Goal: Check status: Check status

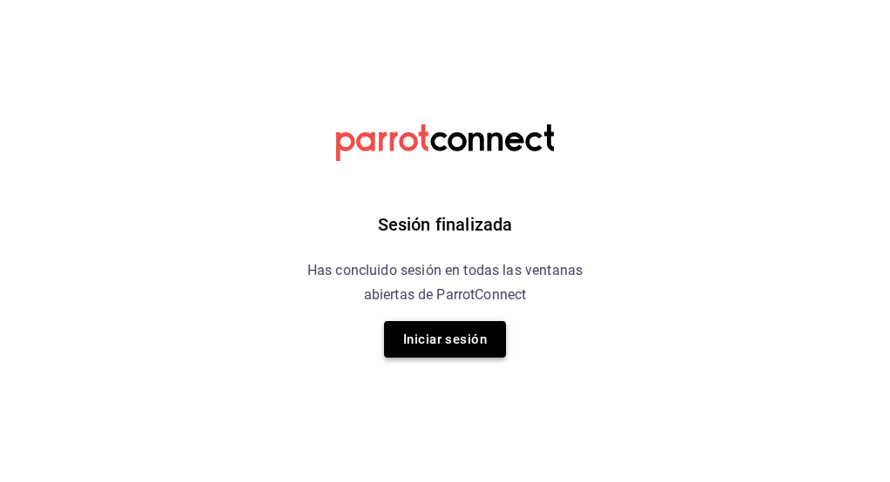
click at [484, 327] on button "Iniciar sesión" at bounding box center [445, 339] width 122 height 37
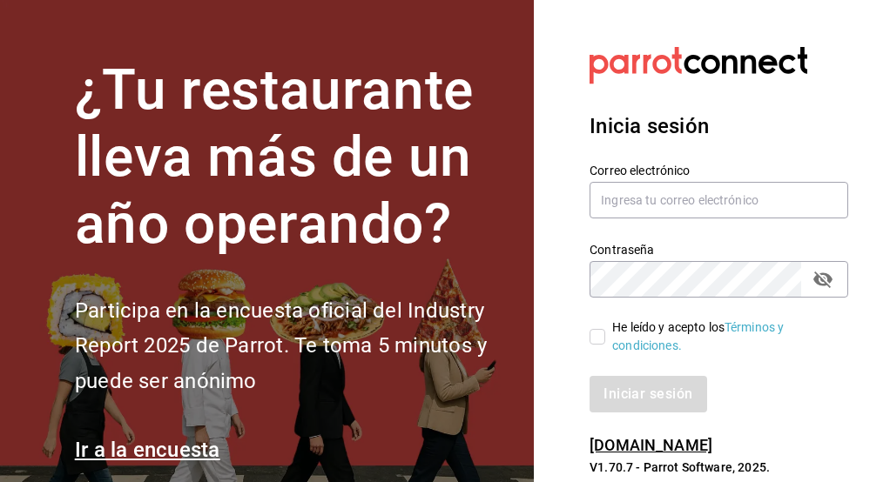
click at [466, 341] on h2 "Participa en la encuesta oficial del Industry Report 2025 de Parrot. Te toma 5 …" at bounding box center [294, 346] width 438 height 106
click at [622, 198] on input "text" at bounding box center [719, 200] width 259 height 37
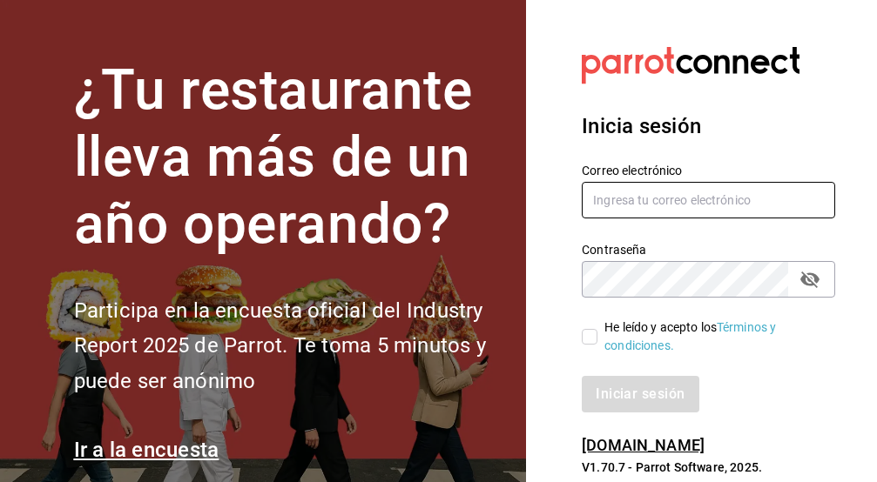
click at [636, 193] on input "text" at bounding box center [708, 200] width 253 height 37
click at [636, 198] on input "text" at bounding box center [708, 200] width 253 height 37
paste input "kevincucalon@gmail.com"
type input "kevincucalon@gmail.com"
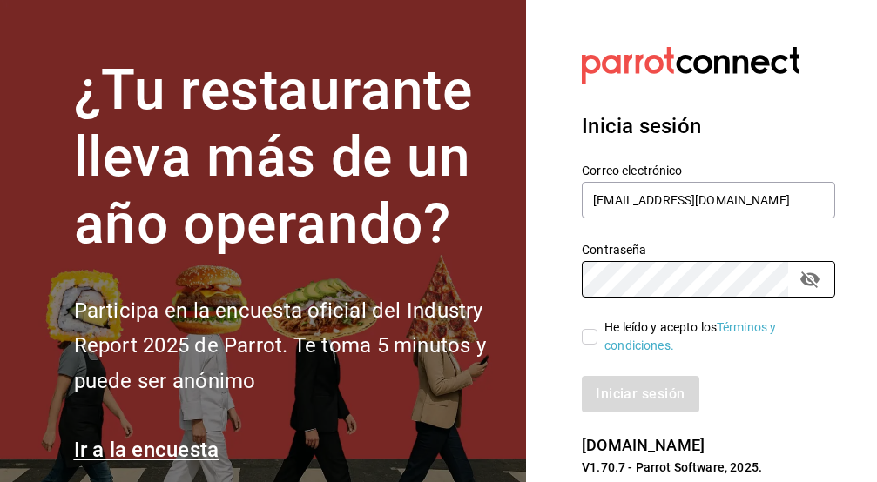
click at [594, 334] on input "He leído y acepto los Términos y condiciones." at bounding box center [590, 337] width 16 height 16
checkbox input "true"
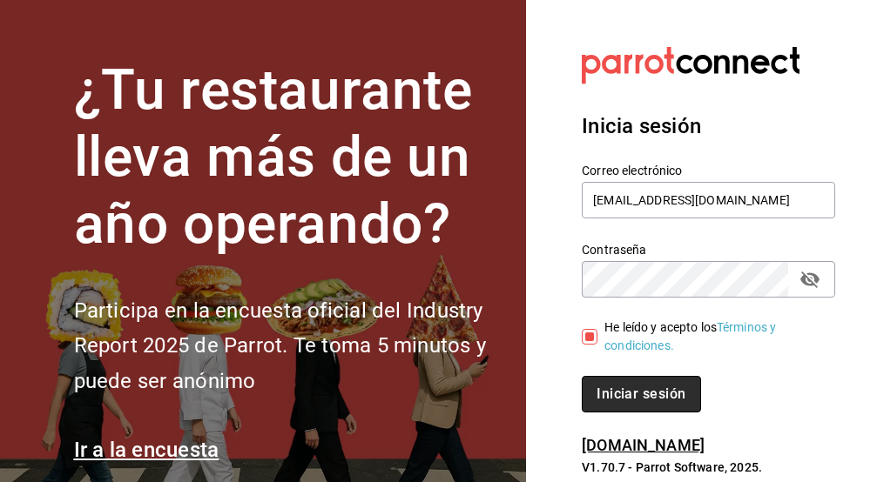
click at [630, 398] on button "Iniciar sesión" at bounding box center [641, 394] width 118 height 37
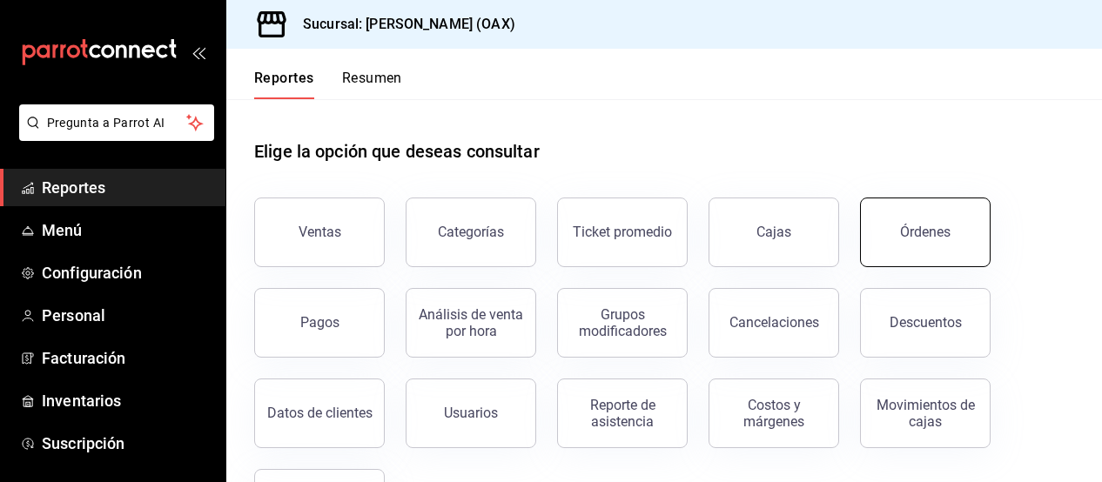
click at [925, 224] on div "Órdenes" at bounding box center [925, 232] width 51 height 17
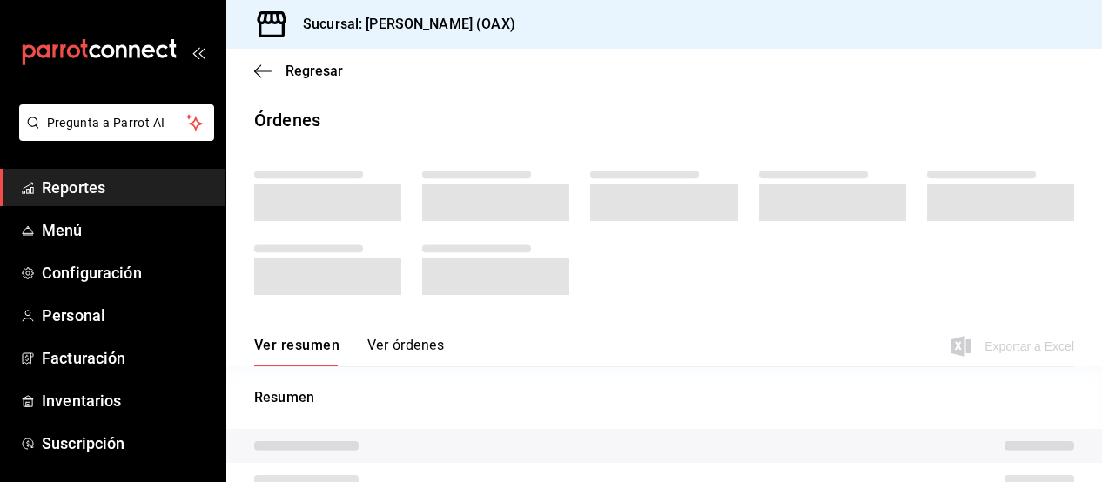
scroll to position [1, 0]
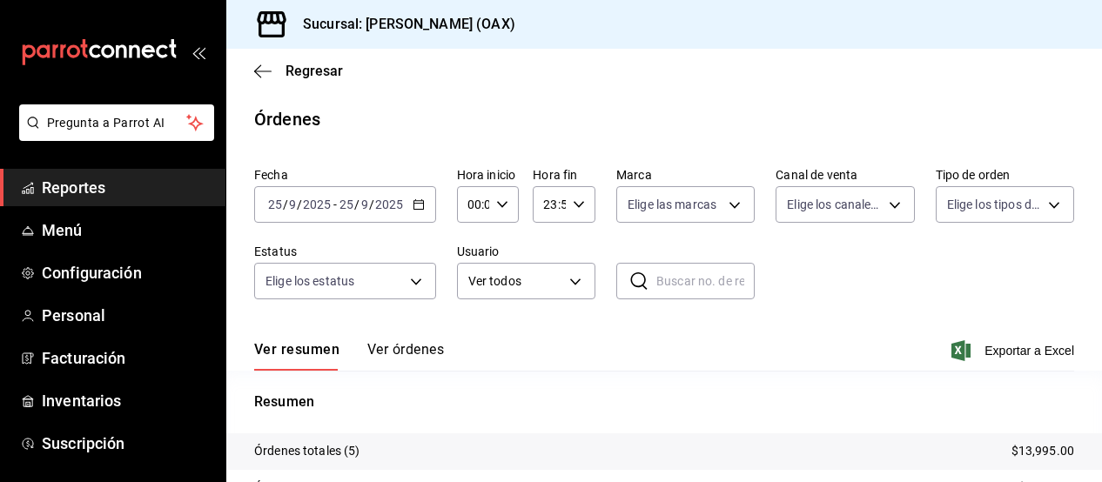
scroll to position [201, 0]
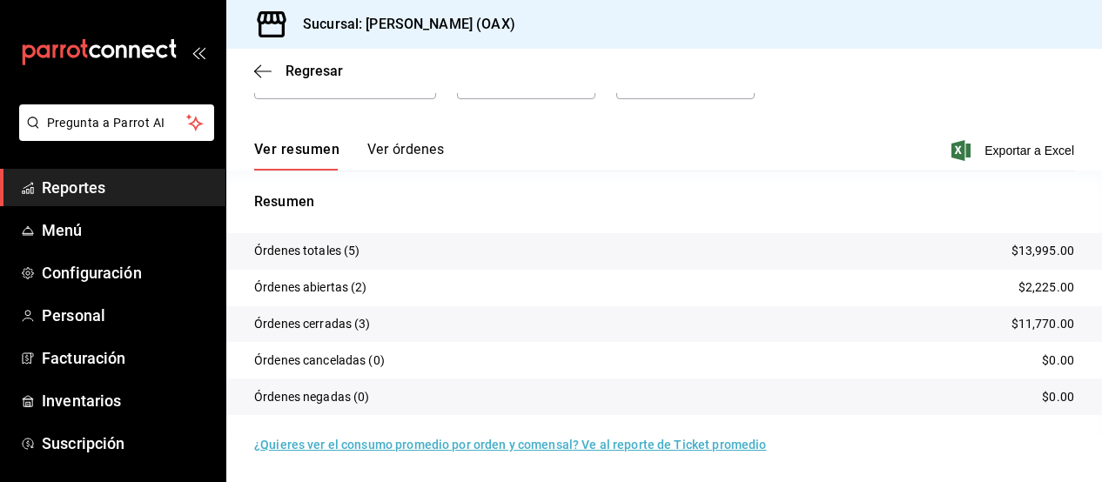
click at [795, 192] on p "Resumen" at bounding box center [664, 202] width 820 height 21
click at [870, 86] on div "Regresar" at bounding box center [664, 71] width 876 height 44
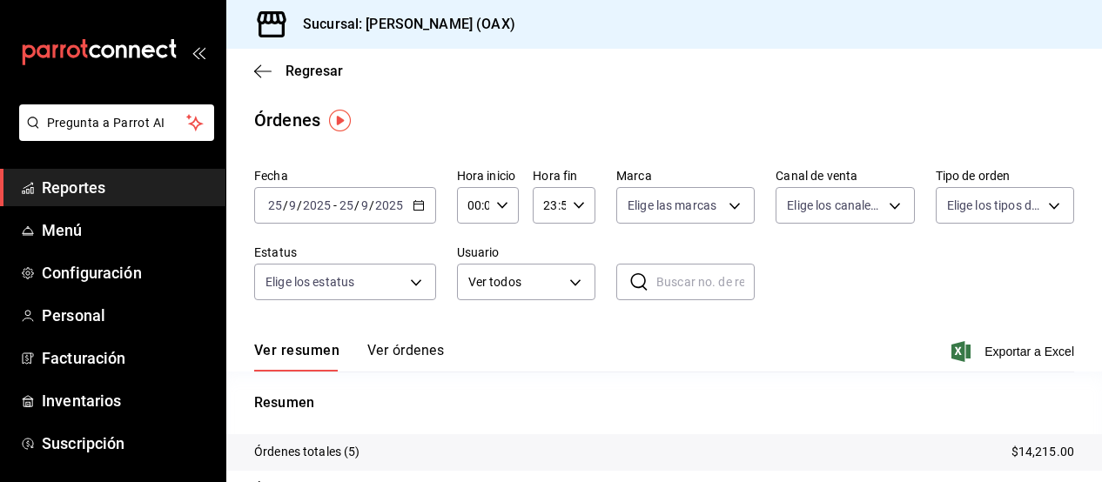
click at [517, 104] on main "Regresar Órdenes Fecha [DATE] [DATE] - [DATE] [DATE] Hora inicio 00:00 Hora ini…" at bounding box center [664, 366] width 876 height 635
